Goal: Transaction & Acquisition: Book appointment/travel/reservation

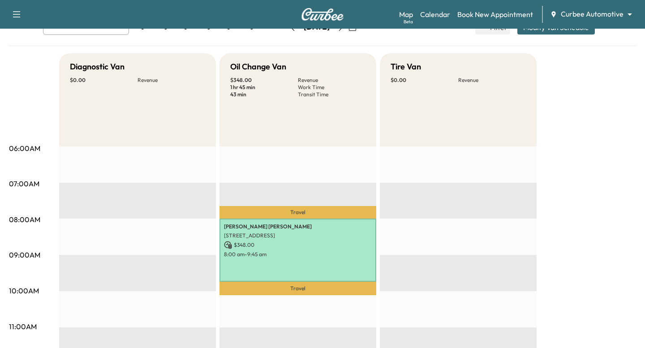
scroll to position [37, 0]
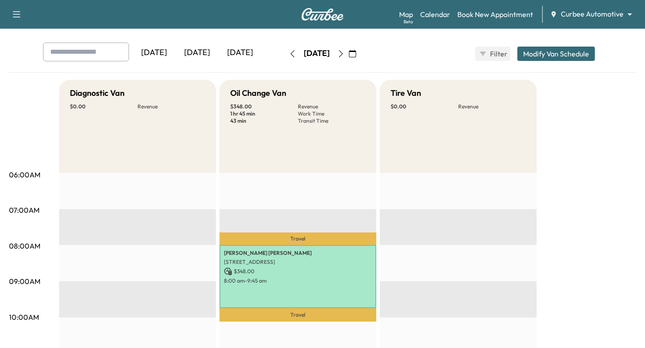
drag, startPoint x: 294, startPoint y: 16, endPoint x: 348, endPoint y: 16, distance: 54.2
click at [348, 16] on div "Support Log Out Map Beta Calendar Book New Appointment Curbee Automotive ******…" at bounding box center [322, 14] width 645 height 29
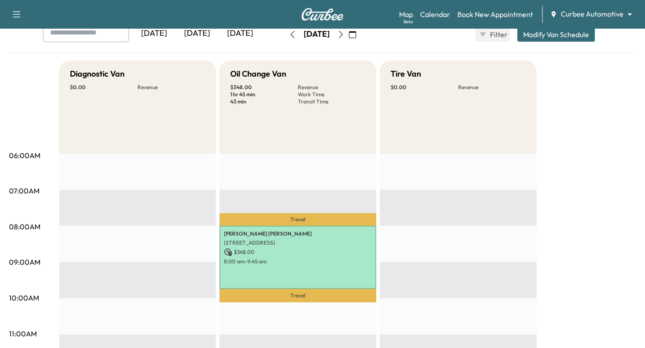
scroll to position [57, 0]
click at [479, 14] on link "Book New Appointment" at bounding box center [495, 14] width 76 height 11
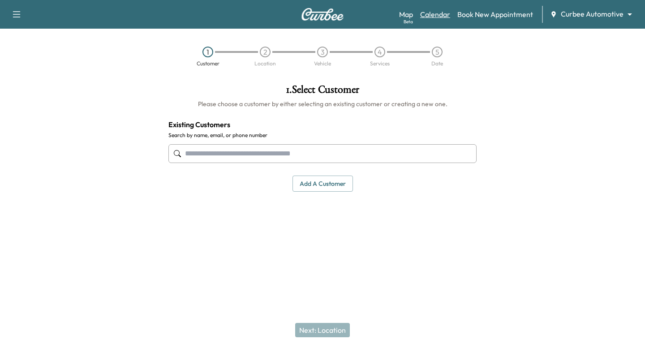
click at [437, 16] on link "Calendar" at bounding box center [435, 14] width 30 height 11
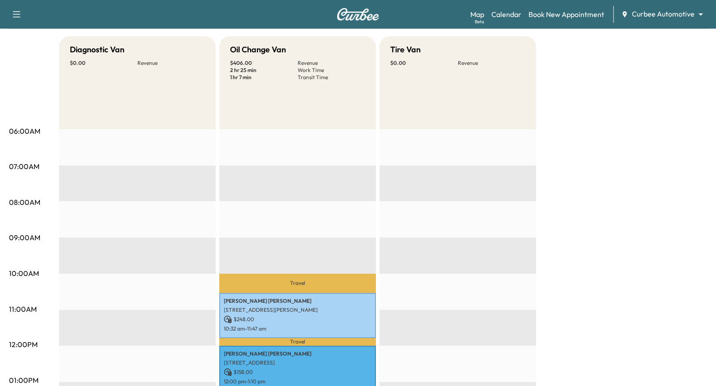
scroll to position [80, 0]
drag, startPoint x: 230, startPoint y: 49, endPoint x: 290, endPoint y: 51, distance: 59.6
click at [290, 51] on div "Oil Change Van" at bounding box center [297, 50] width 135 height 13
drag, startPoint x: 229, startPoint y: 60, endPoint x: 255, endPoint y: 80, distance: 32.6
click at [255, 80] on div "Oil Change Van $ 406.00 Revenue 2 hr 25 min Work Time 1 hr 7 min Transit Time" at bounding box center [297, 83] width 157 height 93
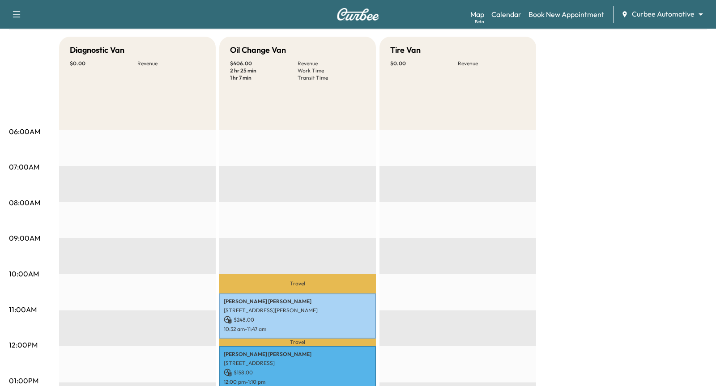
click at [288, 72] on p "2 hr 25 min" at bounding box center [264, 70] width 68 height 7
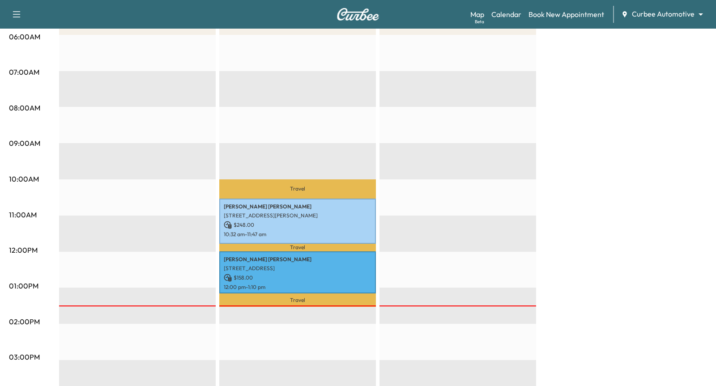
scroll to position [43, 0]
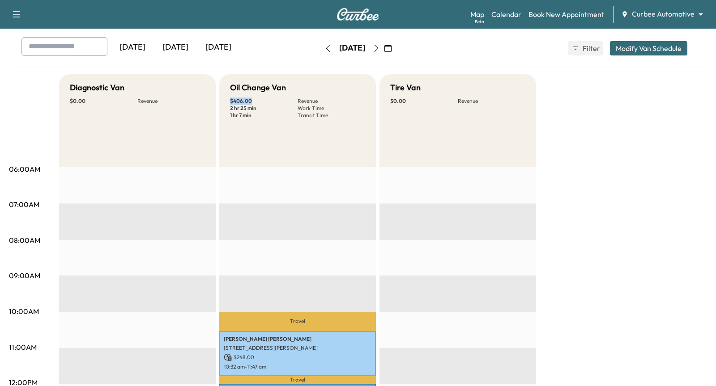
drag, startPoint x: 230, startPoint y: 101, endPoint x: 255, endPoint y: 103, distance: 25.1
click at [255, 103] on p "$ 406.00" at bounding box center [264, 101] width 68 height 7
drag, startPoint x: 229, startPoint y: 106, endPoint x: 261, endPoint y: 107, distance: 32.3
click at [261, 107] on div "Oil Change Van $ 406.00 Revenue 2 hr 25 min Work Time 1 hr 7 min Transit Time" at bounding box center [297, 120] width 157 height 93
drag, startPoint x: 229, startPoint y: 114, endPoint x: 264, endPoint y: 120, distance: 35.3
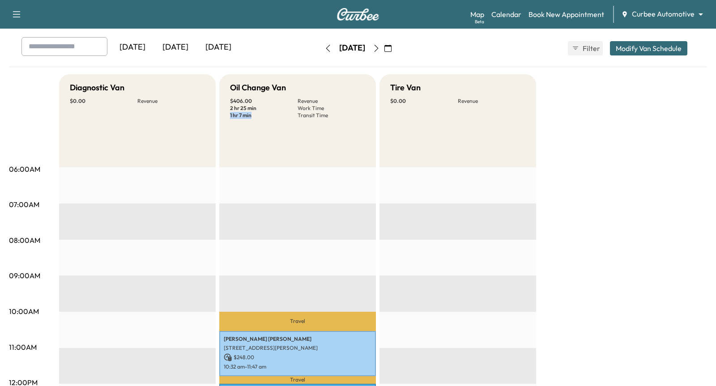
click at [262, 120] on div "Oil Change Van $ 406.00 Revenue 2 hr 25 min Work Time 1 hr 7 min Transit Time" at bounding box center [297, 120] width 157 height 93
click at [274, 121] on div "Oil Change Van $ 406.00 Revenue 2 hr 25 min Work Time 1 hr 7 min Transit Time" at bounding box center [297, 120] width 157 height 93
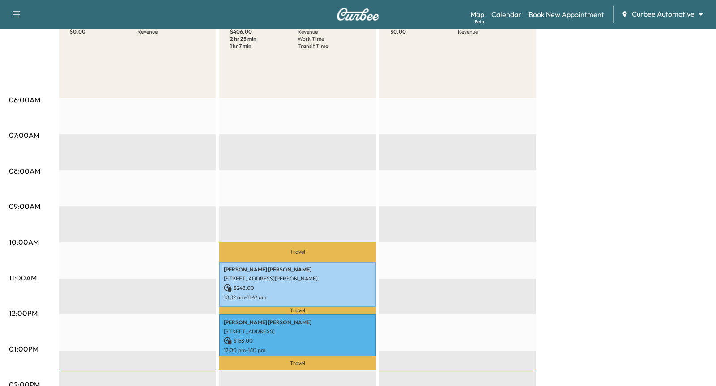
scroll to position [205, 0]
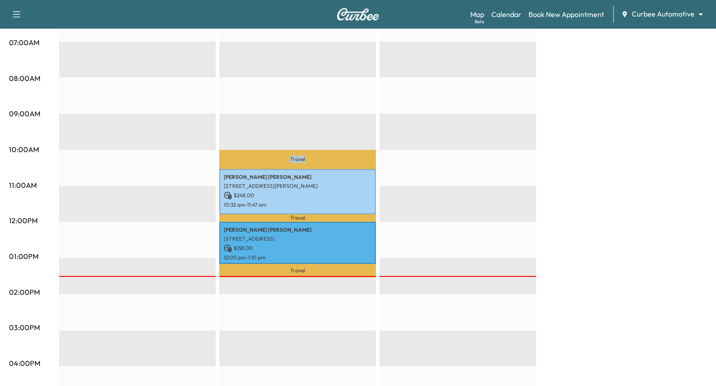
drag, startPoint x: 286, startPoint y: 155, endPoint x: 307, endPoint y: 159, distance: 21.3
click at [307, 159] on p "Travel" at bounding box center [297, 159] width 157 height 19
drag, startPoint x: 288, startPoint y: 219, endPoint x: 308, endPoint y: 218, distance: 20.2
click at [307, 219] on p "Travel" at bounding box center [297, 218] width 157 height 8
drag, startPoint x: 283, startPoint y: 160, endPoint x: 311, endPoint y: 159, distance: 28.2
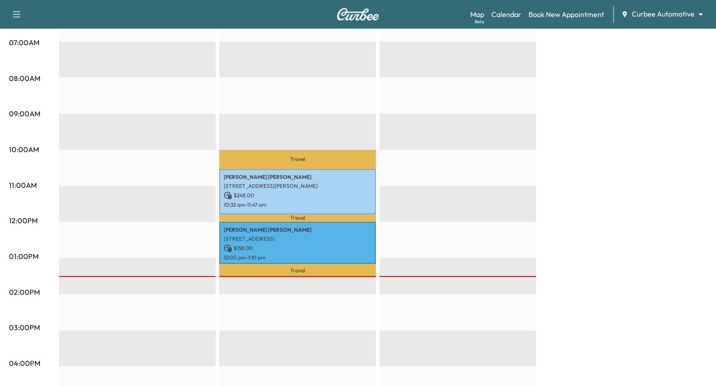
click at [309, 159] on p "Travel" at bounding box center [297, 159] width 157 height 19
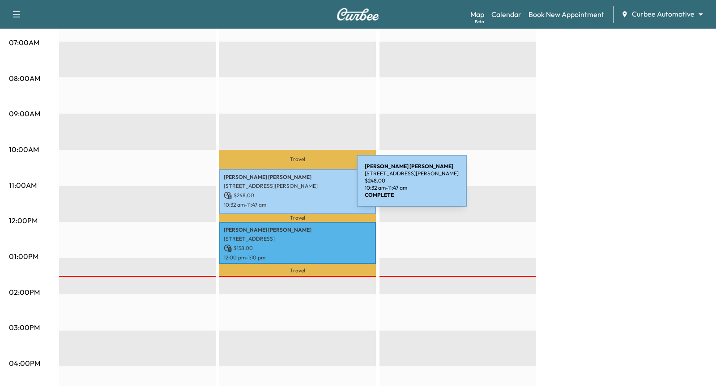
click at [290, 186] on p "[STREET_ADDRESS][PERSON_NAME]" at bounding box center [298, 186] width 148 height 7
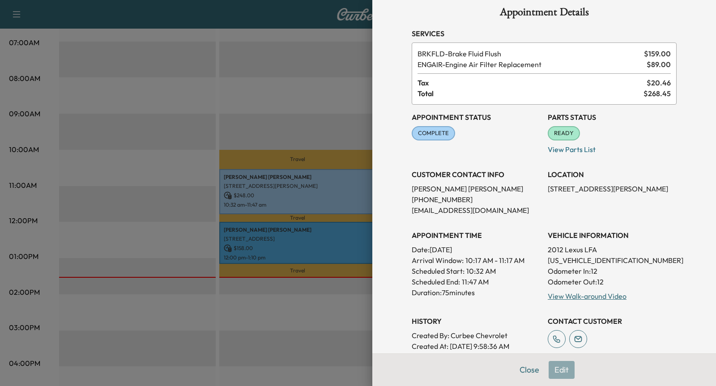
scroll to position [15, 0]
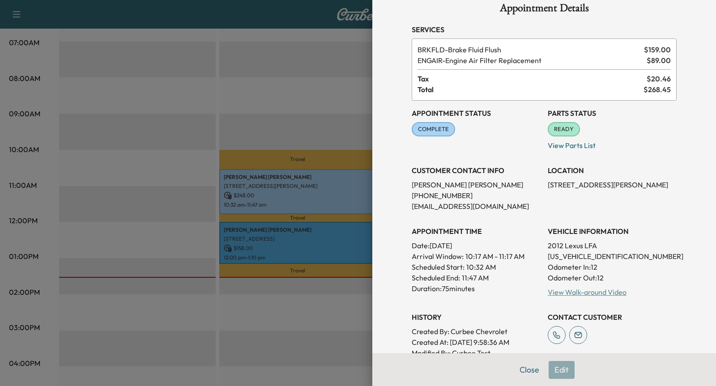
click at [568, 288] on link "View Walk-around Video" at bounding box center [587, 292] width 79 height 9
click at [527, 212] on div "Appointment Status COMPLETE Mark as Not Ready Parts Status READY Mark as Not Re…" at bounding box center [544, 235] width 265 height 269
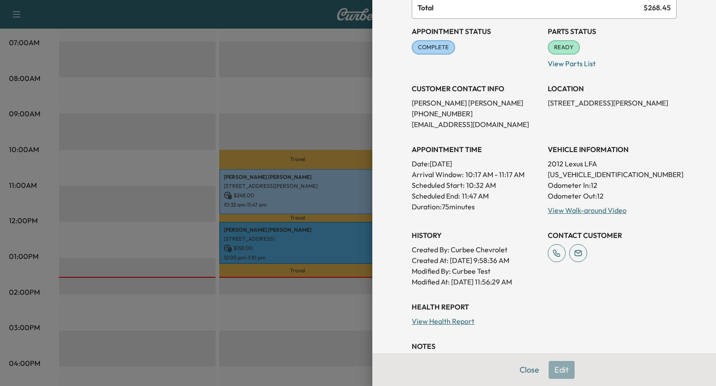
scroll to position [111, 0]
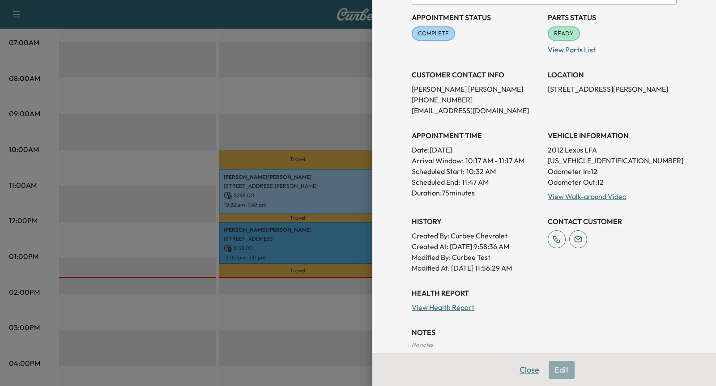
click at [537, 347] on button "Close" at bounding box center [529, 370] width 31 height 18
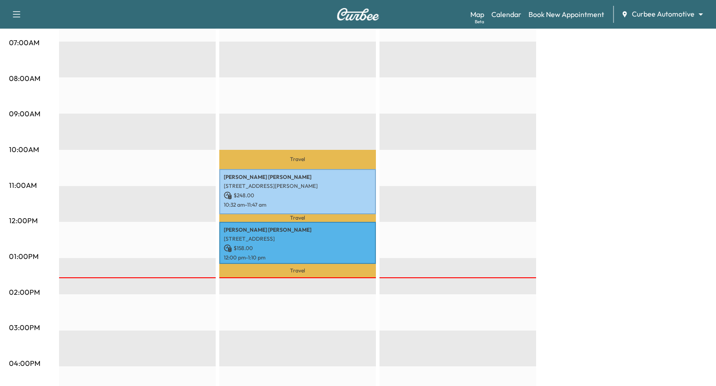
click at [412, 184] on div "EST Start" at bounding box center [458, 294] width 157 height 579
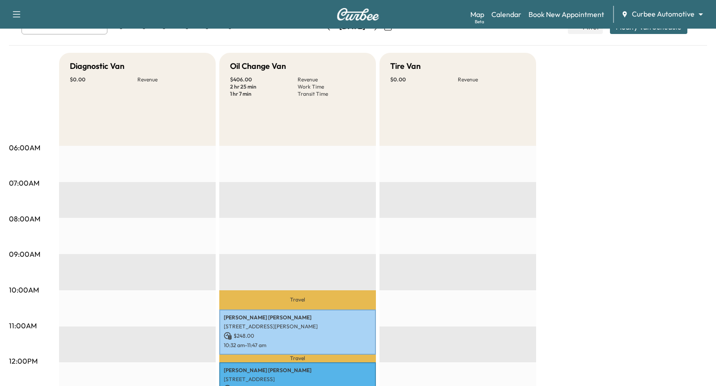
scroll to position [64, 0]
click at [477, 14] on link "Map Beta" at bounding box center [478, 14] width 14 height 11
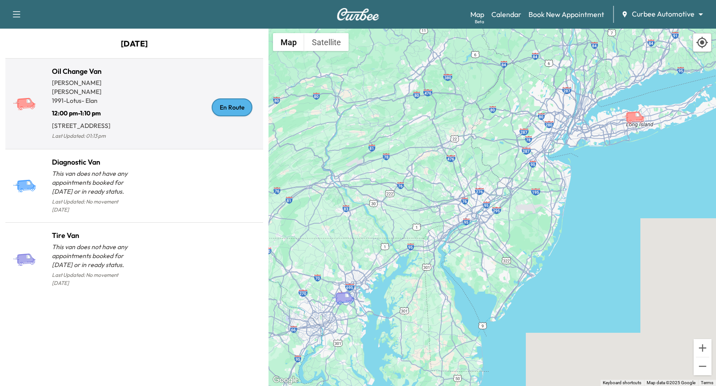
click at [171, 113] on div "En Route" at bounding box center [196, 107] width 125 height 69
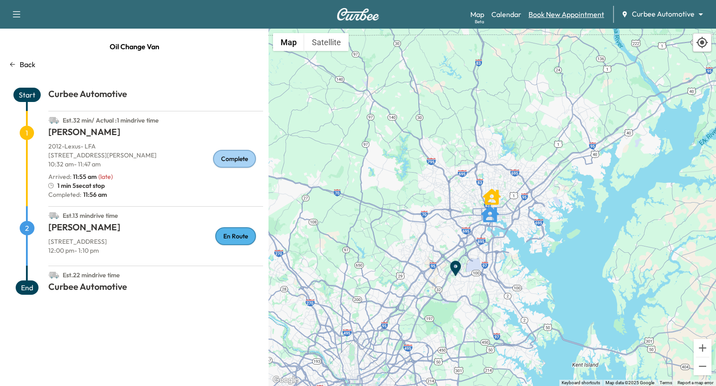
click at [567, 16] on link "Book New Appointment" at bounding box center [567, 14] width 76 height 11
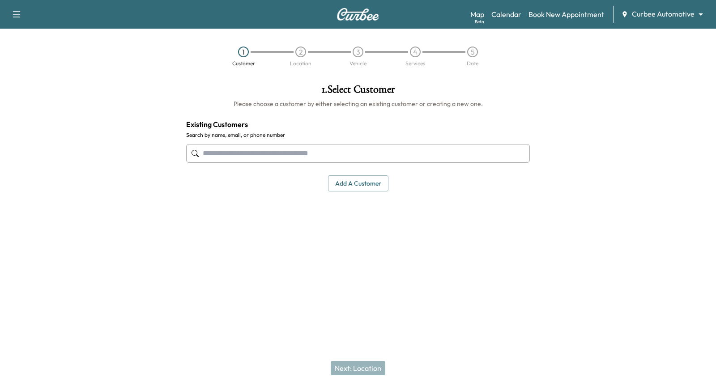
click at [420, 155] on input "text" at bounding box center [358, 153] width 344 height 19
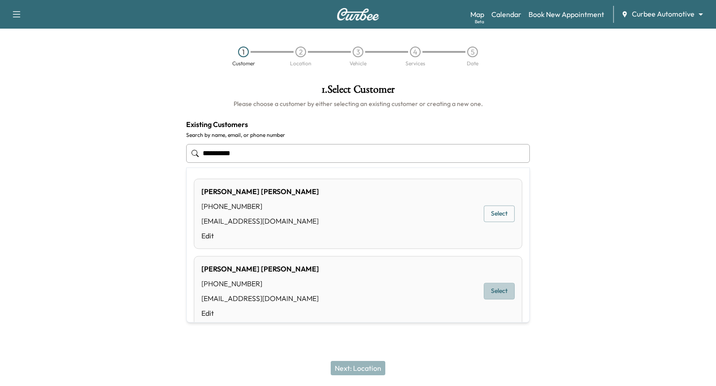
click at [499, 287] on button "Select" at bounding box center [499, 291] width 31 height 17
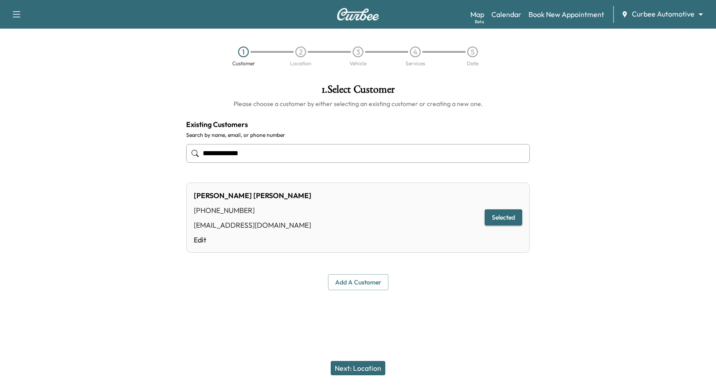
type input "**********"
click at [366, 347] on button "Next: Location" at bounding box center [358, 368] width 55 height 14
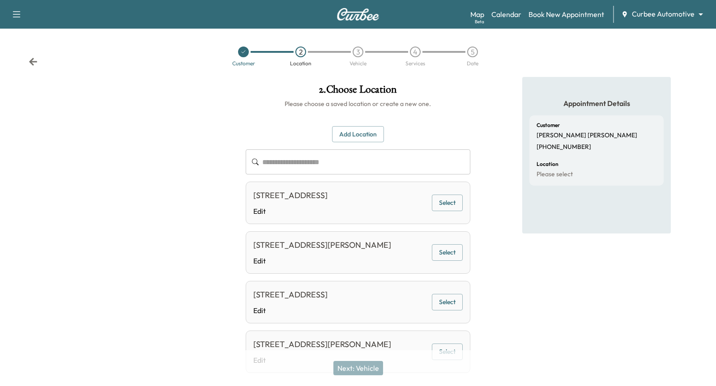
scroll to position [39, 0]
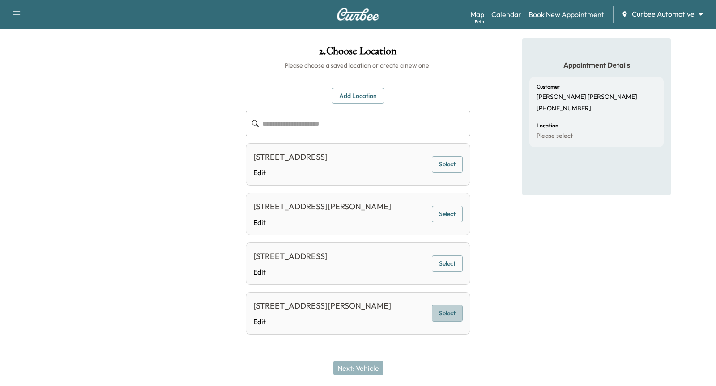
click at [449, 313] on button "Select" at bounding box center [447, 313] width 31 height 17
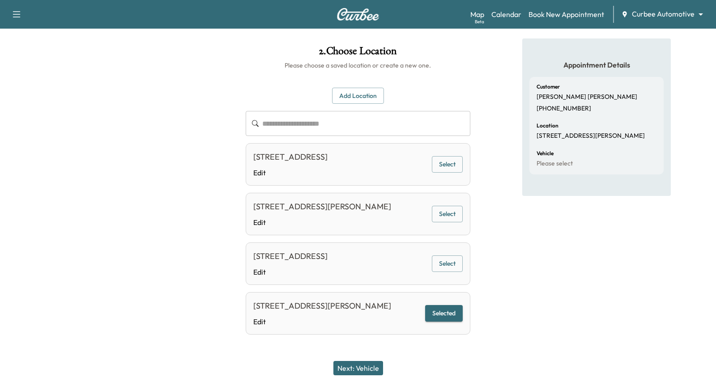
scroll to position [0, 0]
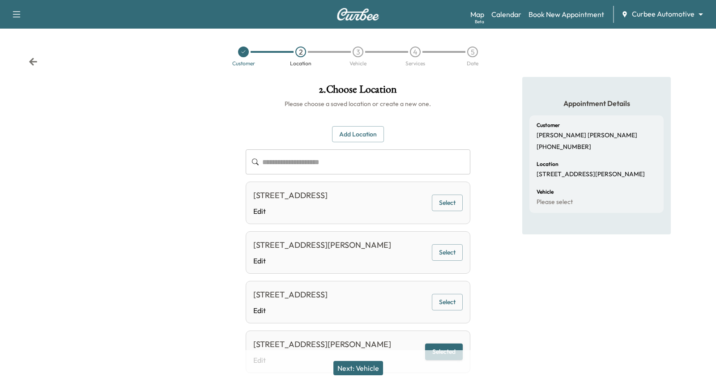
click at [361, 129] on button "Add Location" at bounding box center [358, 134] width 52 height 17
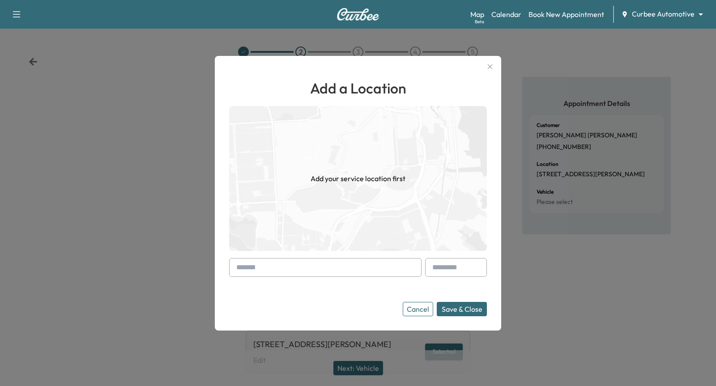
click at [311, 265] on input "text" at bounding box center [325, 267] width 193 height 19
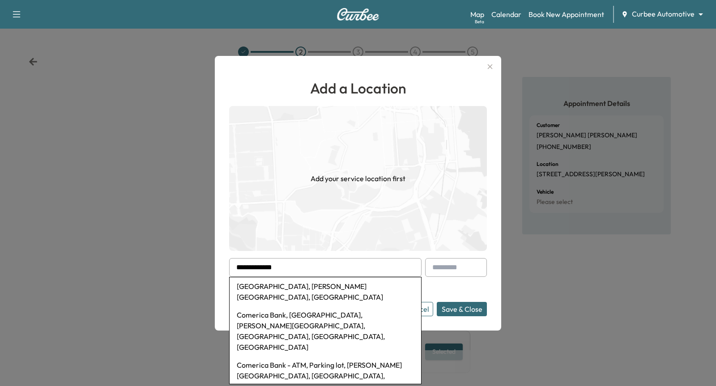
click at [322, 287] on li "[GEOGRAPHIC_DATA], [PERSON_NAME][GEOGRAPHIC_DATA], [GEOGRAPHIC_DATA]" at bounding box center [326, 292] width 192 height 29
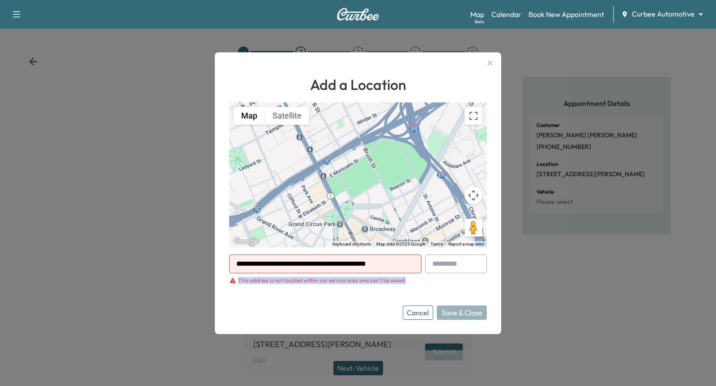
drag, startPoint x: 236, startPoint y: 280, endPoint x: 441, endPoint y: 284, distance: 205.1
click at [441, 284] on form "**********" at bounding box center [358, 287] width 258 height 65
click at [350, 288] on form "**********" at bounding box center [358, 287] width 258 height 65
click at [341, 263] on input "**********" at bounding box center [325, 264] width 193 height 19
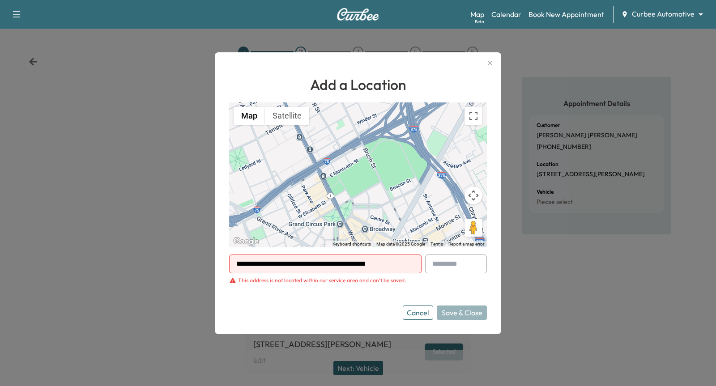
click at [341, 263] on input "**********" at bounding box center [325, 264] width 193 height 19
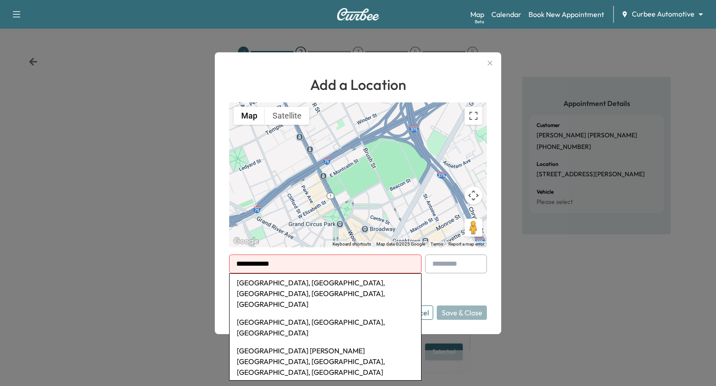
click at [325, 285] on li "[GEOGRAPHIC_DATA], [GEOGRAPHIC_DATA], [GEOGRAPHIC_DATA], [GEOGRAPHIC_DATA], [GE…" at bounding box center [326, 293] width 192 height 39
type input "**********"
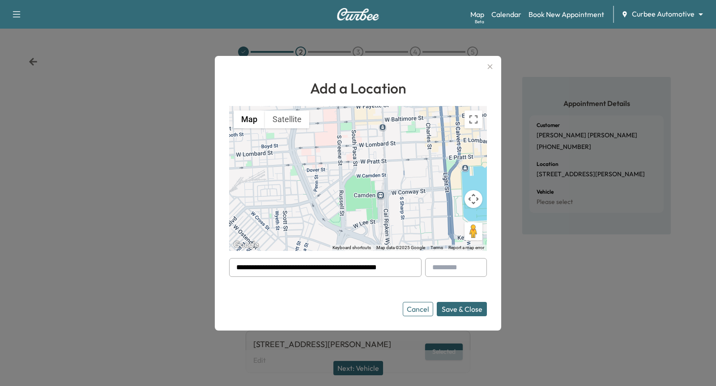
click at [421, 313] on button "Cancel" at bounding box center [418, 309] width 30 height 14
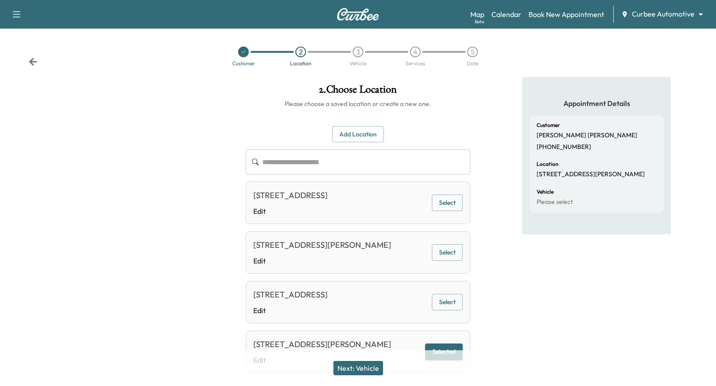
scroll to position [39, 0]
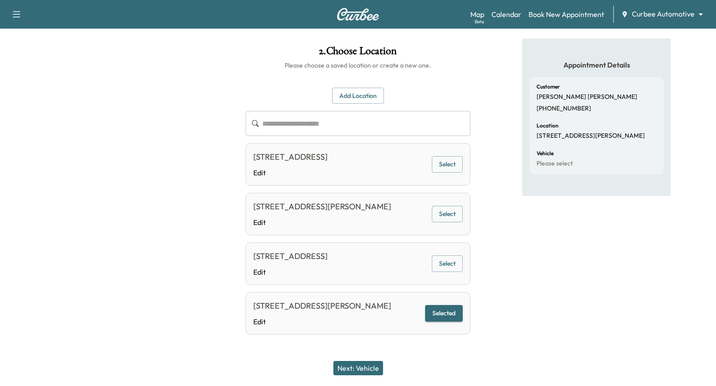
click at [356, 347] on button "Next: Vehicle" at bounding box center [359, 368] width 50 height 14
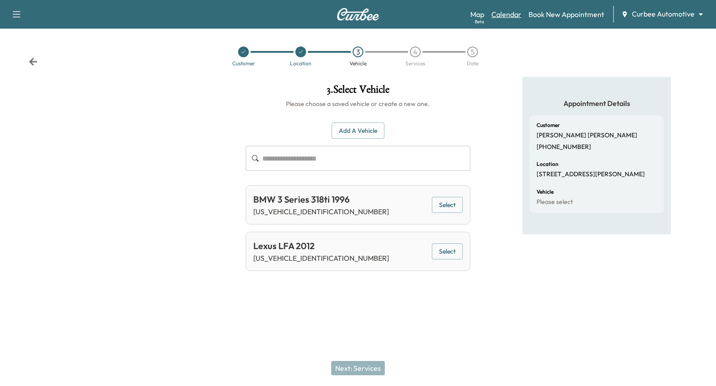
click at [510, 15] on link "Calendar" at bounding box center [507, 14] width 30 height 11
click at [450, 250] on button "Select" at bounding box center [447, 252] width 31 height 17
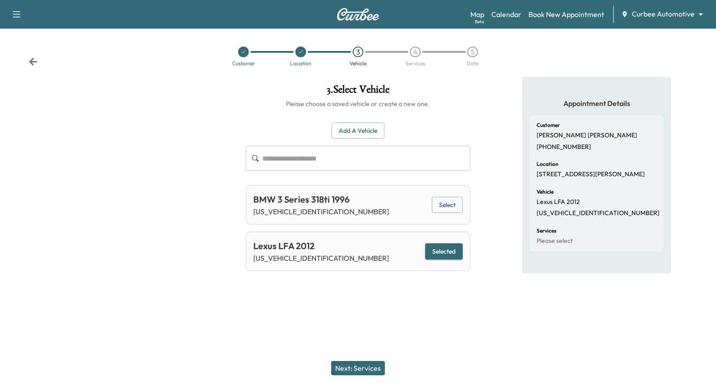
click at [372, 347] on button "Next: Services" at bounding box center [358, 368] width 54 height 14
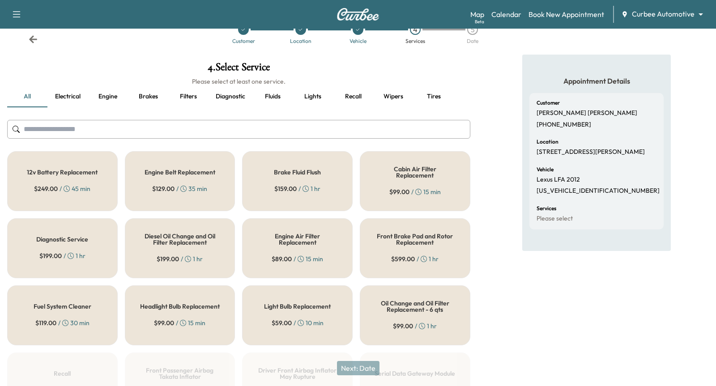
scroll to position [30, 0]
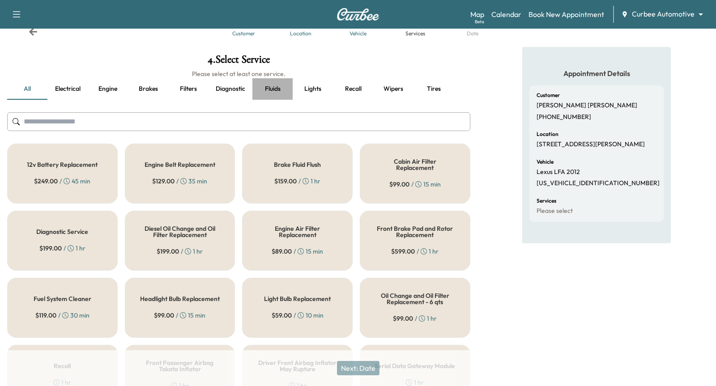
click at [276, 92] on button "Fluids" at bounding box center [273, 88] width 40 height 21
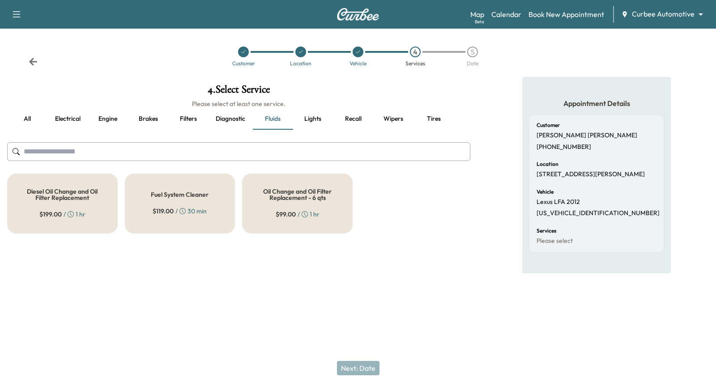
click at [297, 211] on div "$ 99.00 / 1 hr" at bounding box center [298, 214] width 44 height 9
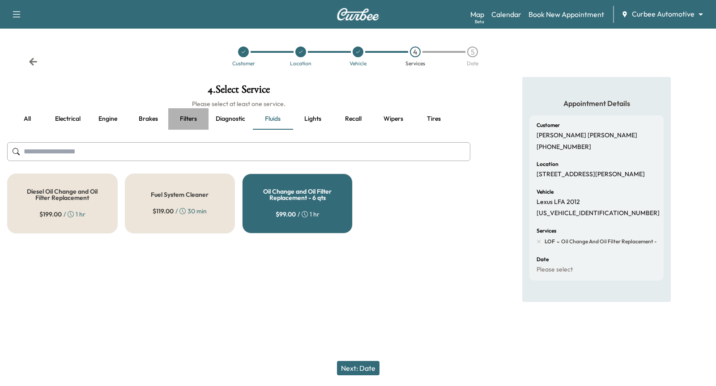
click at [180, 118] on button "Filters" at bounding box center [188, 118] width 40 height 21
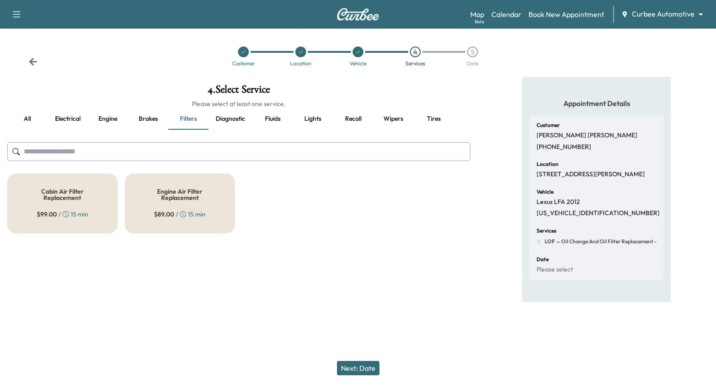
click at [97, 206] on div "Cabin Air Filter Replacement $ 99.00 / 15 min" at bounding box center [62, 204] width 111 height 60
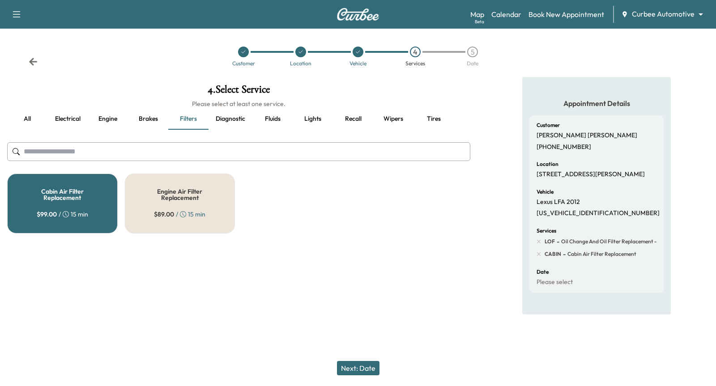
click at [362, 347] on button "Next: Date" at bounding box center [358, 368] width 43 height 14
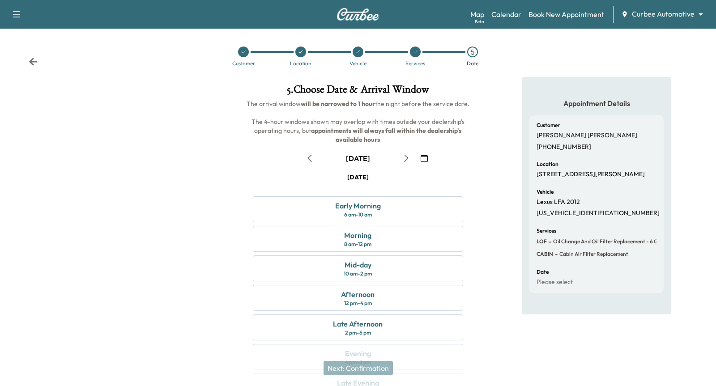
drag, startPoint x: 342, startPoint y: 159, endPoint x: 381, endPoint y: 159, distance: 39.4
click at [381, 159] on div "[DATE]" at bounding box center [358, 158] width 112 height 14
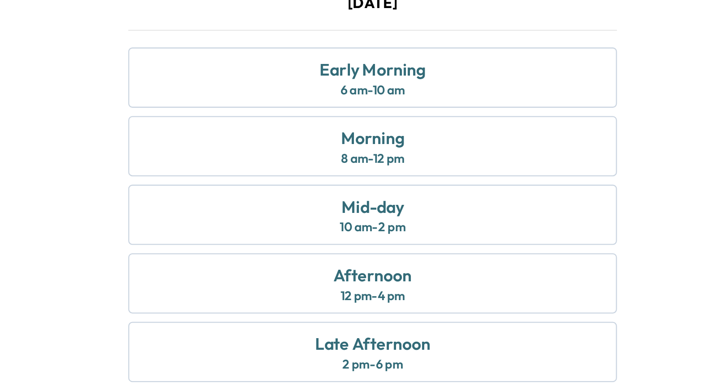
scroll to position [49, 0]
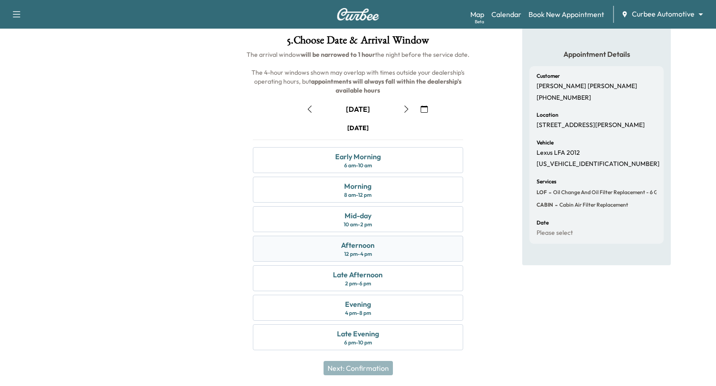
click at [381, 242] on div "Afternoon 12 pm - 4 pm" at bounding box center [358, 249] width 210 height 26
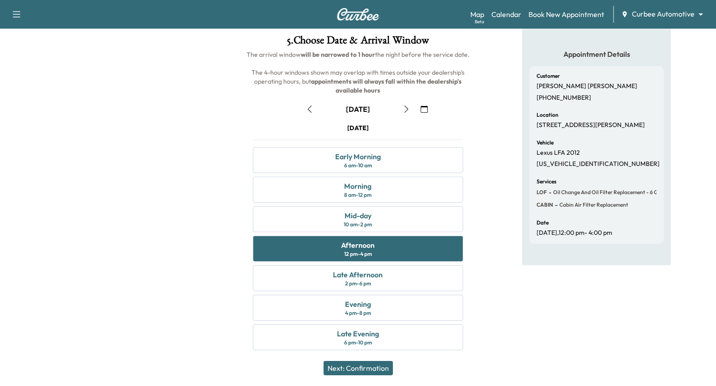
click at [363, 347] on button "Next: Confirmation" at bounding box center [358, 368] width 69 height 14
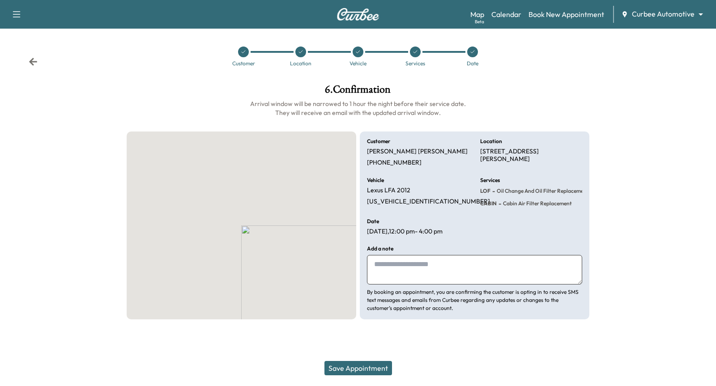
scroll to position [0, 0]
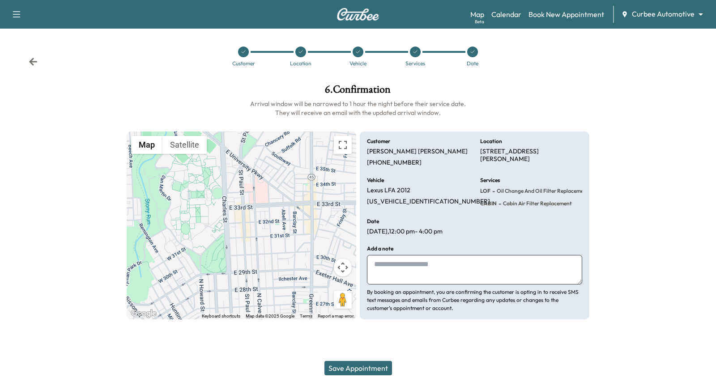
click at [465, 274] on textarea at bounding box center [474, 270] width 215 height 30
type textarea "**********"
click at [373, 347] on button "Save Appointment" at bounding box center [359, 368] width 68 height 14
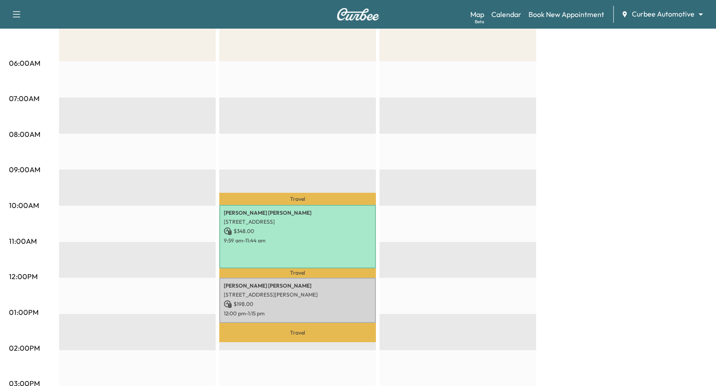
scroll to position [149, 0]
drag, startPoint x: 288, startPoint y: 270, endPoint x: 308, endPoint y: 271, distance: 19.7
click at [308, 271] on p "Travel" at bounding box center [297, 273] width 157 height 10
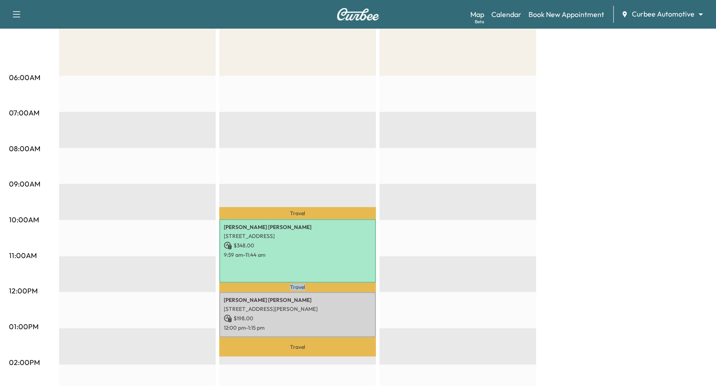
scroll to position [133, 0]
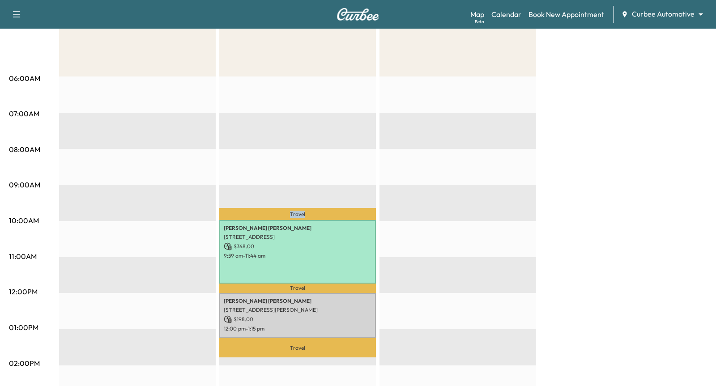
drag, startPoint x: 279, startPoint y: 210, endPoint x: 336, endPoint y: 212, distance: 57.4
click at [332, 212] on p "Travel" at bounding box center [297, 214] width 157 height 12
click at [418, 202] on div "EST Start" at bounding box center [458, 366] width 157 height 579
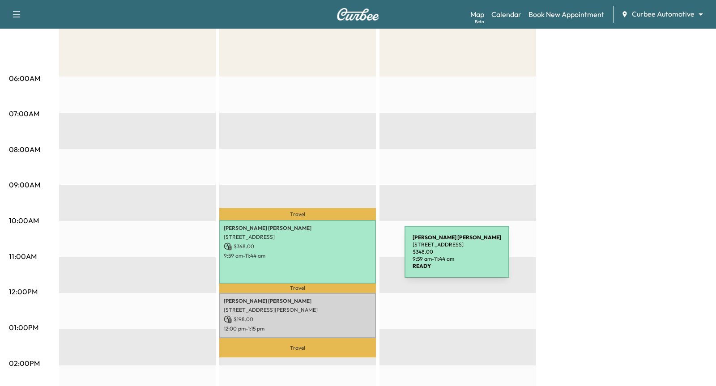
click at [338, 257] on p "9:59 am - 11:44 am" at bounding box center [298, 256] width 148 height 7
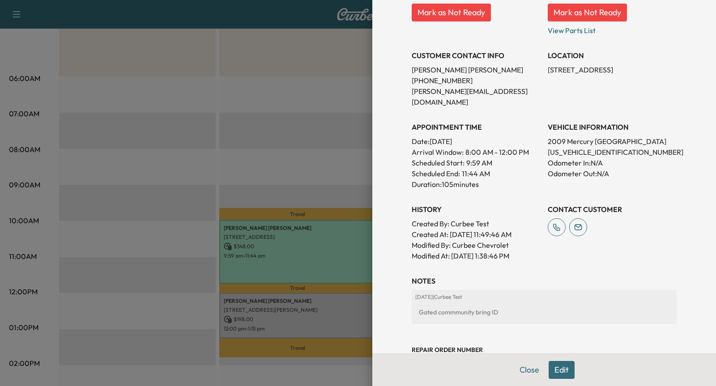
scroll to position [174, 0]
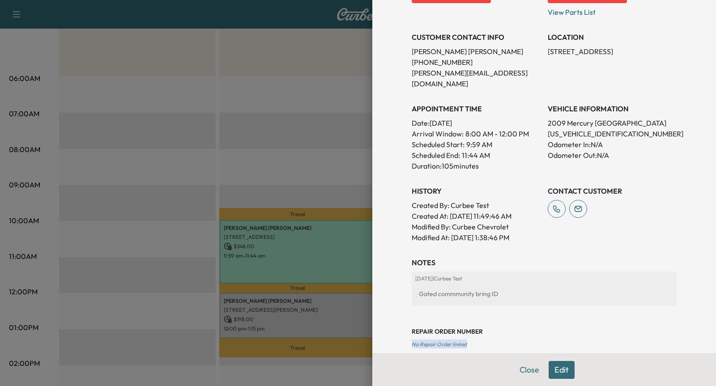
drag, startPoint x: 411, startPoint y: 332, endPoint x: 468, endPoint y: 333, distance: 57.8
click at [468, 333] on div "Appointment Details Services 12VBATT - 12v Battery Replacement $ 249.00 LOF - O…" at bounding box center [544, 96] width 287 height 540
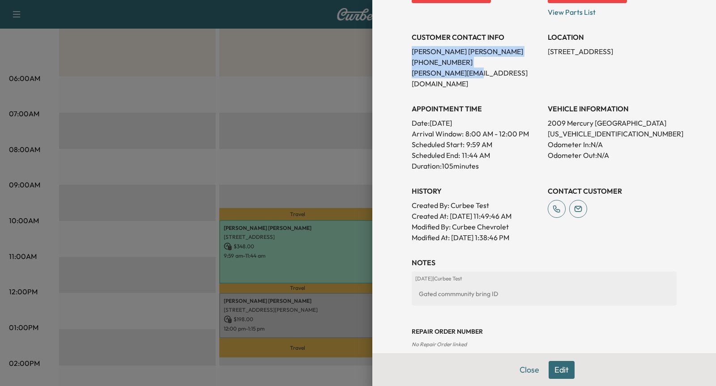
drag, startPoint x: 427, startPoint y: 53, endPoint x: 484, endPoint y: 86, distance: 65.8
click at [484, 82] on div "Appointment Details Services 12VBATT - 12v Battery Replacement $ 249.00 LOF - O…" at bounding box center [544, 96] width 287 height 540
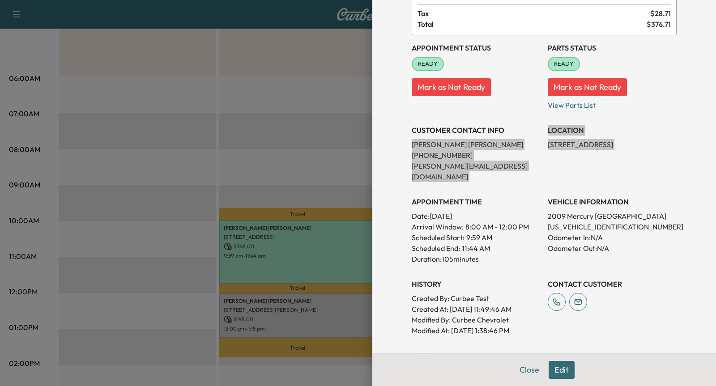
scroll to position [71, 0]
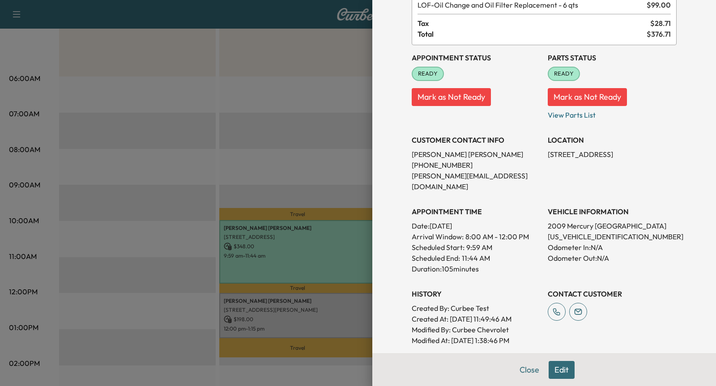
click at [277, 322] on div at bounding box center [358, 193] width 716 height 386
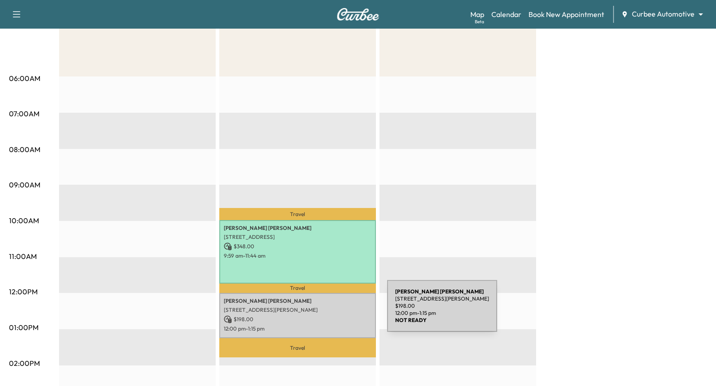
click at [320, 312] on p "[STREET_ADDRESS][PERSON_NAME]" at bounding box center [298, 310] width 148 height 7
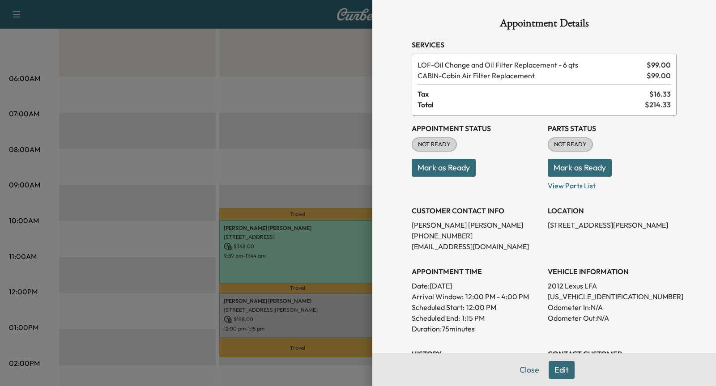
click at [577, 167] on button "Mark as Ready" at bounding box center [580, 168] width 64 height 18
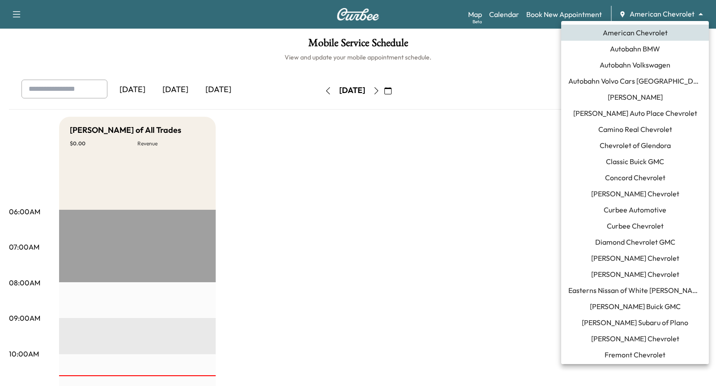
click at [662, 15] on body "Support Log Out Map Beta Calendar Book New Appointment American Chevrolet *****…" at bounding box center [358, 193] width 716 height 386
click at [615, 210] on span "Curbee Automotive" at bounding box center [635, 210] width 63 height 11
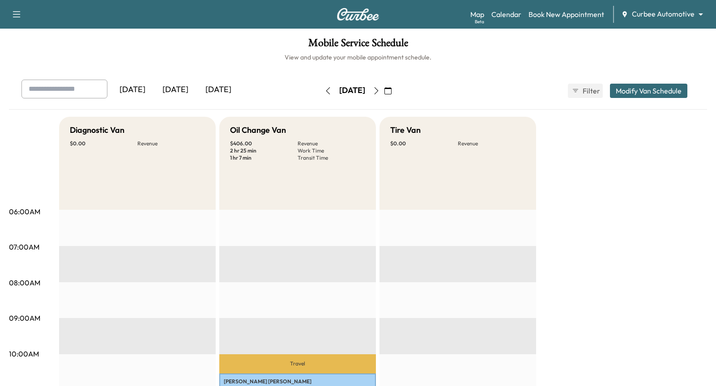
click at [380, 94] on icon "button" at bounding box center [376, 90] width 7 height 7
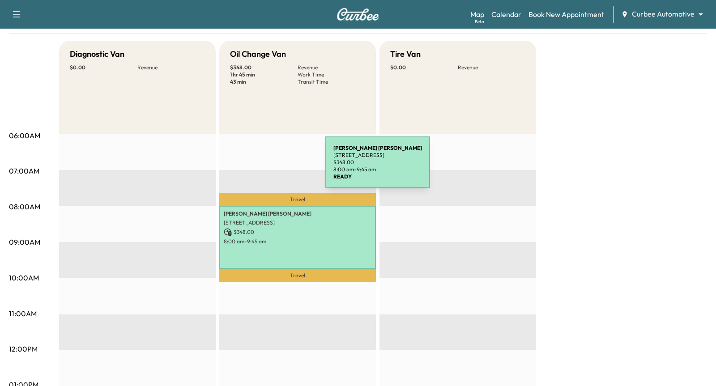
scroll to position [75, 0]
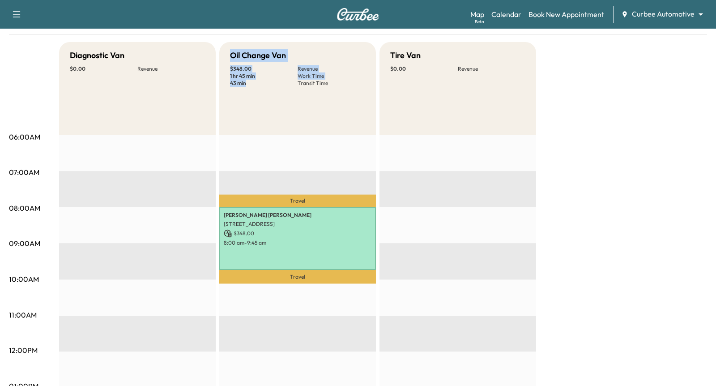
drag, startPoint x: 228, startPoint y: 56, endPoint x: 287, endPoint y: 81, distance: 64.8
click at [287, 81] on div "Oil Change Van $ 348.00 Revenue 1 hr 45 min Work Time 43 min Transit Time" at bounding box center [297, 88] width 157 height 93
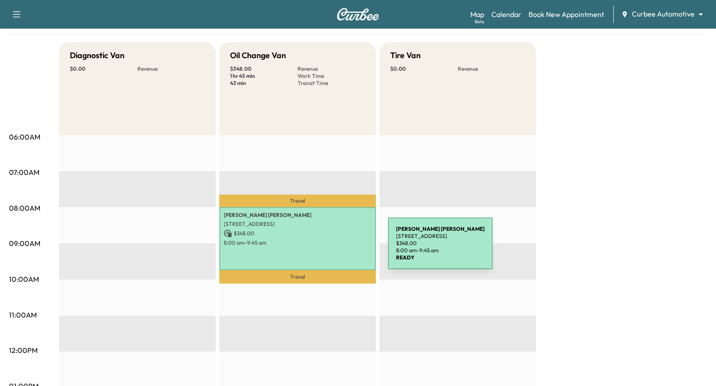
click at [321, 249] on div "Erin Amaya 333 W Camden St, Baltimore, MD 21201, USA $ 348.00 8:00 am - 9:45 am" at bounding box center [297, 238] width 157 height 63
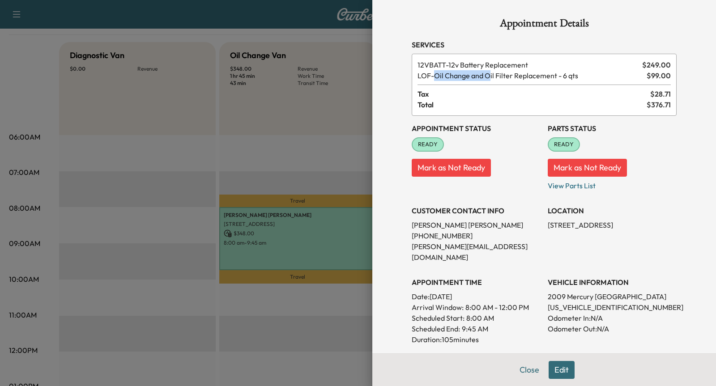
drag, startPoint x: 440, startPoint y: 76, endPoint x: 491, endPoint y: 77, distance: 51.5
click at [491, 77] on span "LOF - Oil Change and Oil Filter Replacement - 6 qts" at bounding box center [531, 75] width 226 height 11
click at [335, 147] on div at bounding box center [358, 193] width 716 height 386
